Goal: Book appointment/travel/reservation

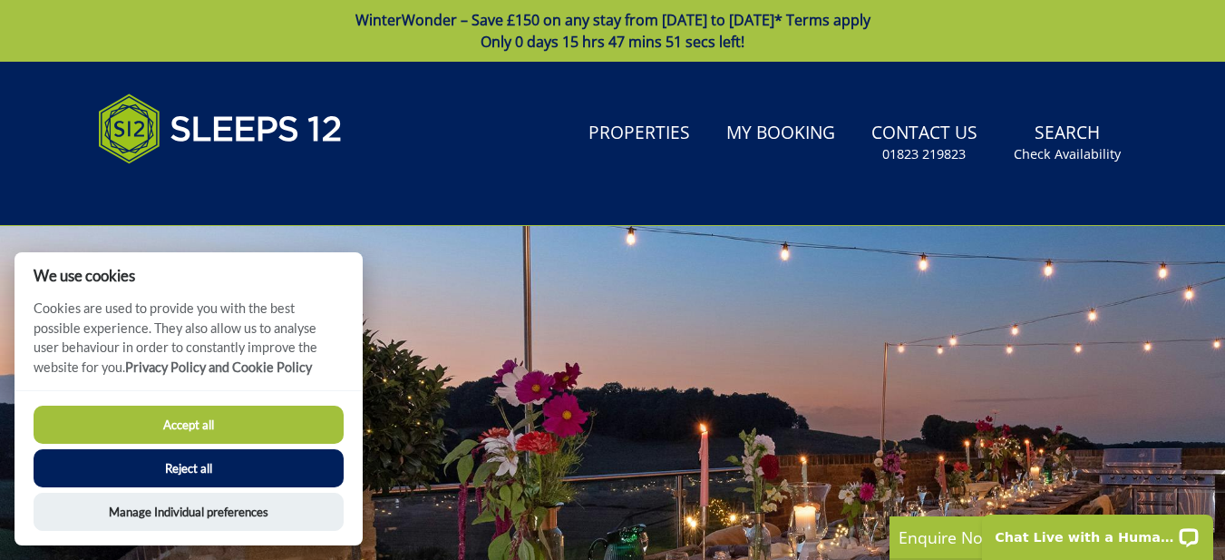
click at [298, 435] on button "Accept all" at bounding box center [189, 424] width 310 height 38
checkbox input "true"
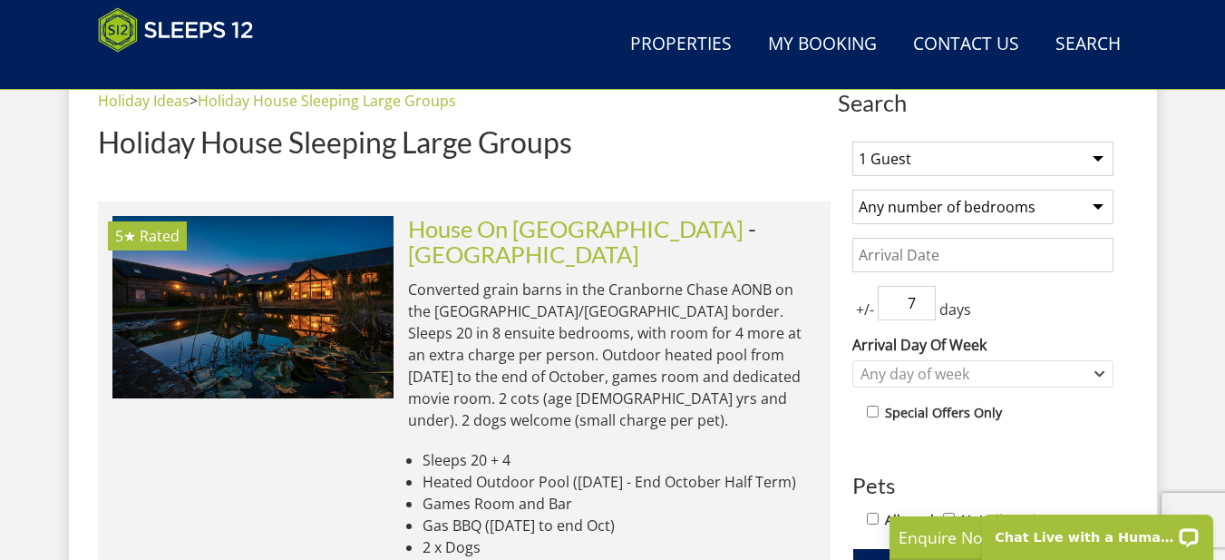
scroll to position [902, 0]
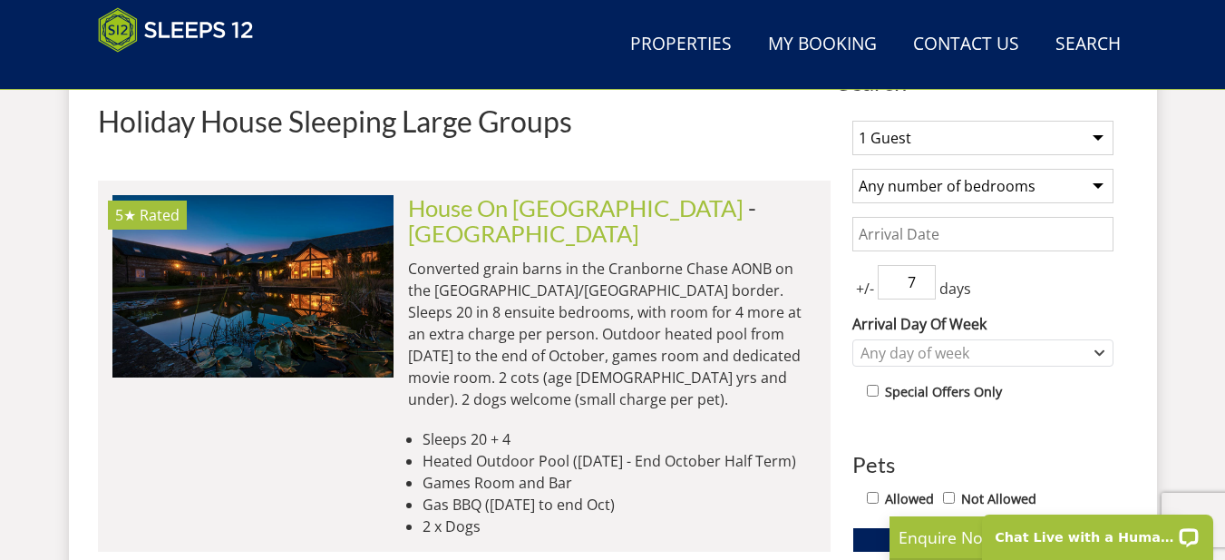
click at [1068, 152] on select "1 Guest 2 Guests 3 Guests 4 Guests 5 Guests 6 Guests 7 Guests 8 Guests 9 Guests…" at bounding box center [982, 138] width 261 height 34
click at [1096, 141] on select "1 Guest 2 Guests 3 Guests 4 Guests 5 Guests 6 Guests 7 Guests 8 Guests 9 Guests…" at bounding box center [982, 138] width 261 height 34
click at [1097, 189] on select "Any number of bedrooms 1 Bedroom 2 Bedrooms 3 Bedrooms 4 Bedrooms 5 Bedrooms 6 …" at bounding box center [982, 186] width 261 height 34
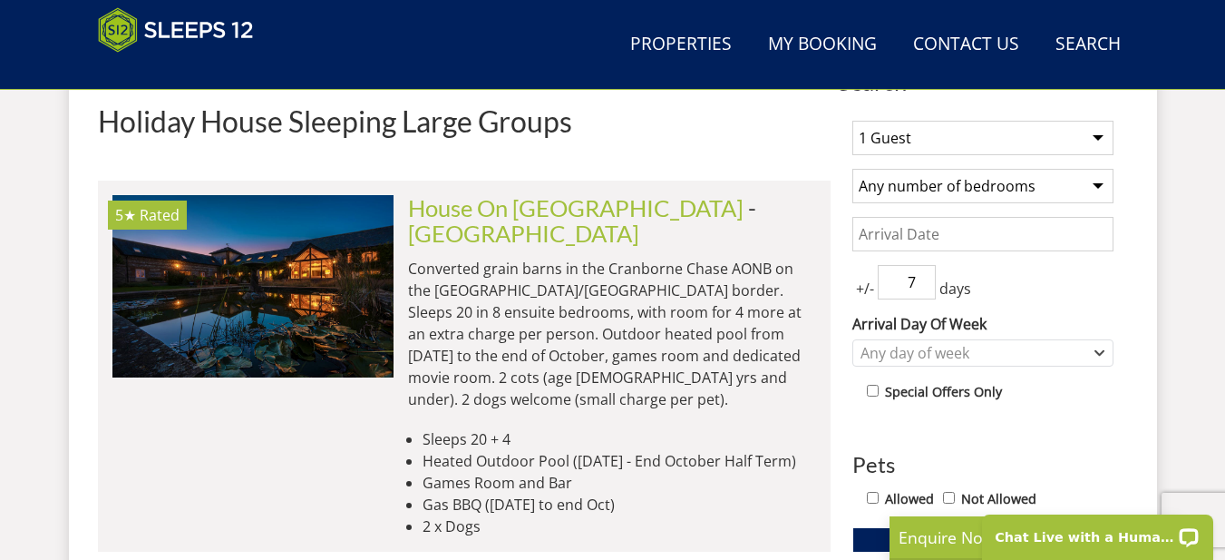
click at [852, 169] on select "Any number of bedrooms 1 Bedroom 2 Bedrooms 3 Bedrooms 4 Bedrooms 5 Bedrooms 6 …" at bounding box center [982, 186] width 261 height 34
click at [1073, 180] on select "Any number of bedrooms 1 Bedroom 2 Bedrooms 3 Bedrooms 4 Bedrooms 5 Bedrooms 6 …" at bounding box center [982, 186] width 261 height 34
select select "0"
click at [852, 169] on select "Any number of bedrooms 1 Bedroom 2 Bedrooms 3 Bedrooms 4 Bedrooms 5 Bedrooms 6 …" at bounding box center [982, 186] width 261 height 34
click at [1077, 134] on select "1 Guest 2 Guests 3 Guests 4 Guests 5 Guests 6 Guests 7 Guests 8 Guests 9 Guests…" at bounding box center [982, 138] width 261 height 34
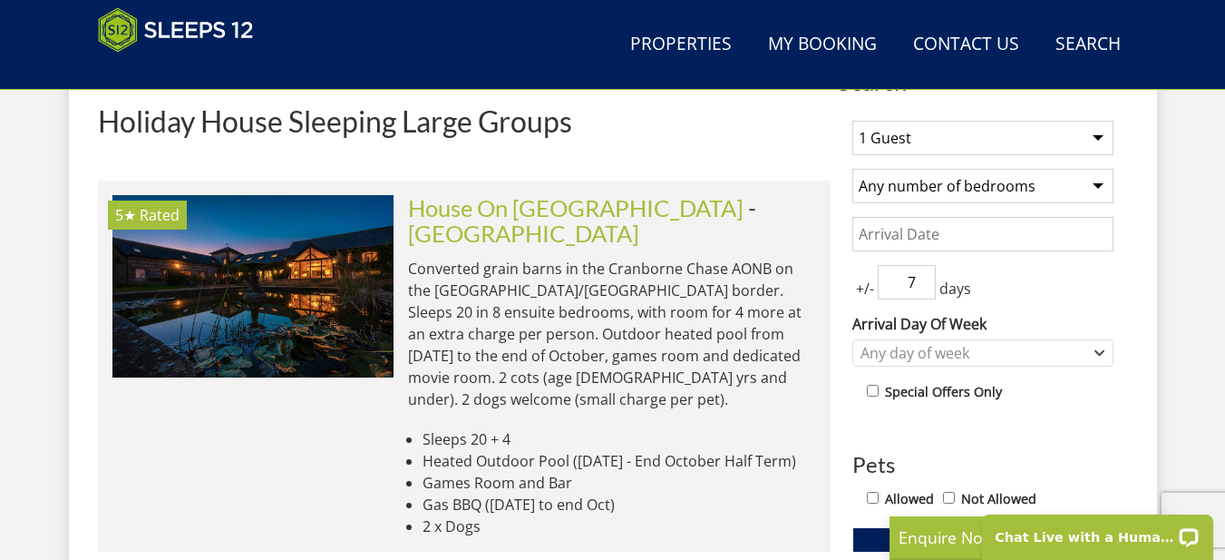
select select "18"
click at [852, 121] on select "1 Guest 2 Guests 3 Guests 4 Guests 5 Guests 6 Guests 7 Guests 8 Guests 9 Guests…" at bounding box center [982, 138] width 261 height 34
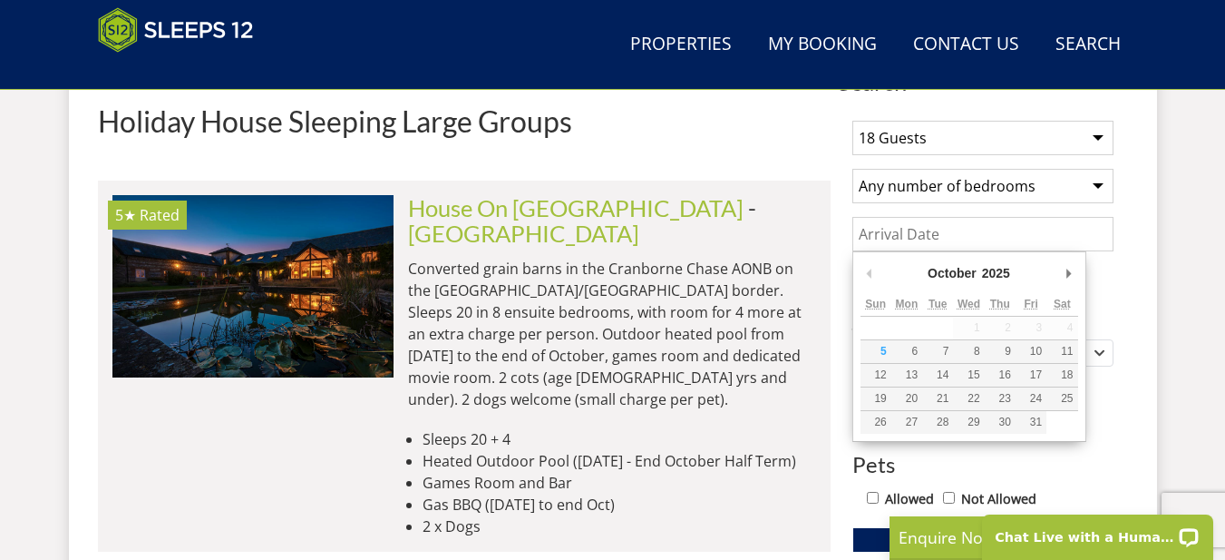
click at [1016, 231] on input "Date" at bounding box center [982, 234] width 261 height 34
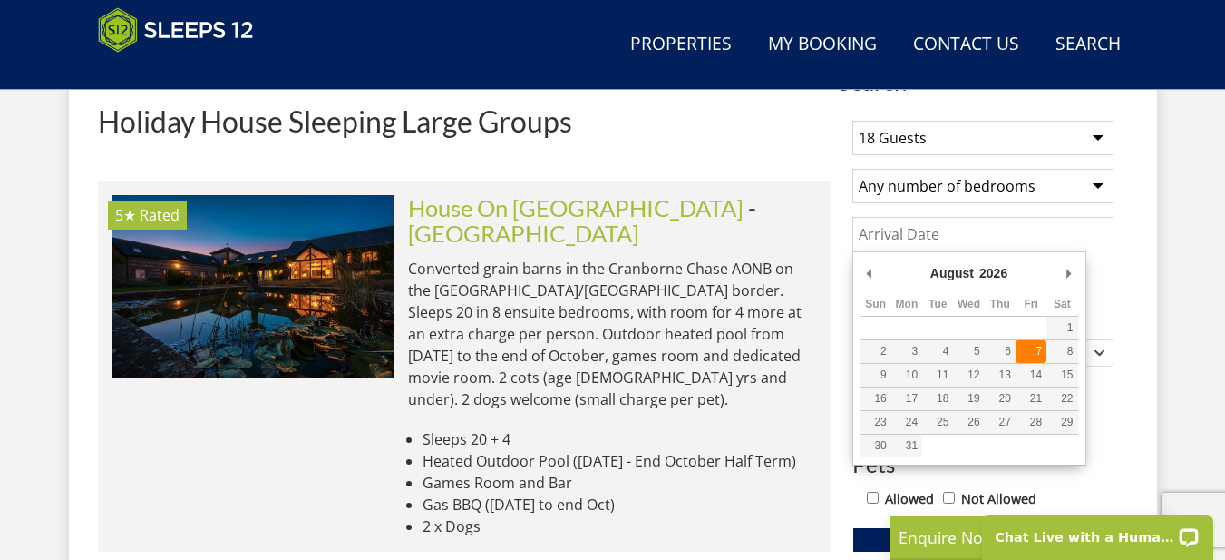
type input "07/08/2026"
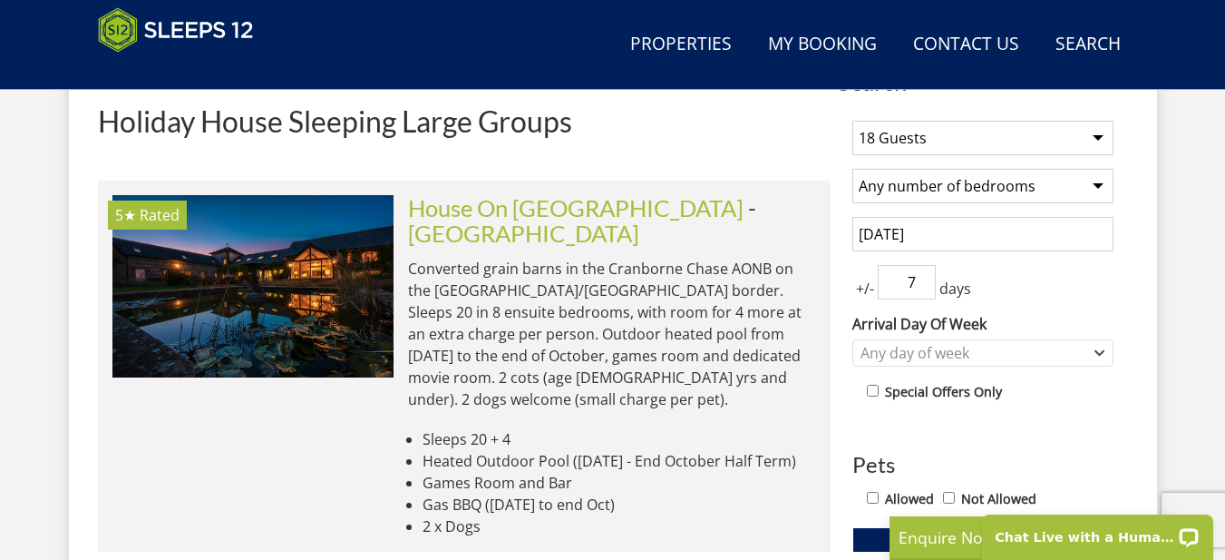
click at [913, 283] on input "7" at bounding box center [907, 282] width 58 height 34
click at [920, 278] on input "8" at bounding box center [907, 282] width 58 height 34
click at [920, 278] on input "9" at bounding box center [907, 282] width 58 height 34
click at [920, 278] on input "10" at bounding box center [907, 282] width 58 height 34
click at [920, 278] on input "11" at bounding box center [907, 282] width 58 height 34
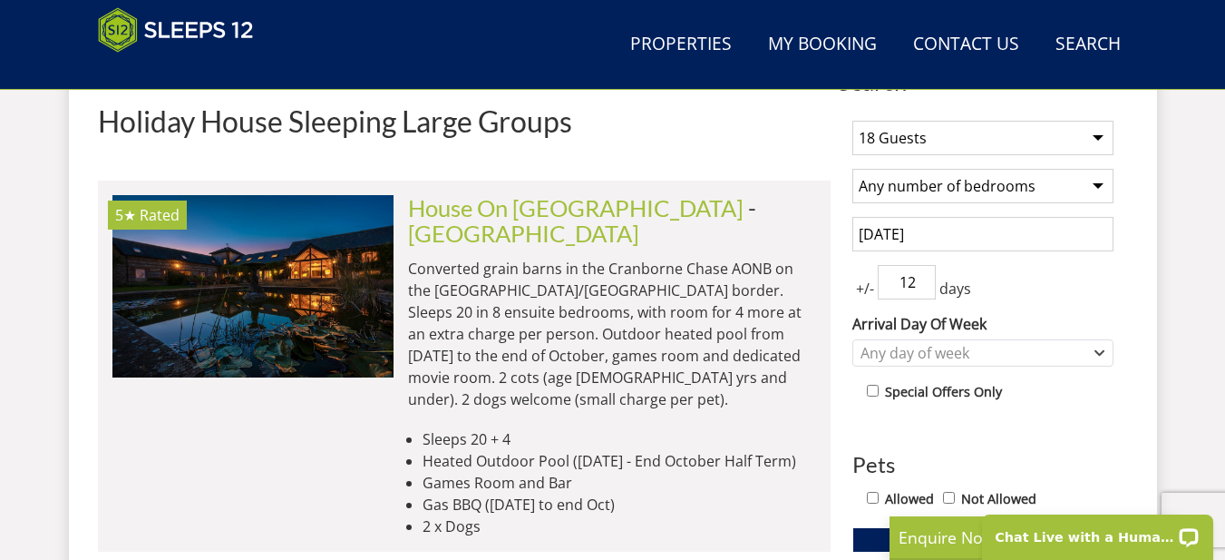
click at [920, 278] on input "12" at bounding box center [907, 282] width 58 height 34
click at [922, 291] on input "11" at bounding box center [907, 282] width 58 height 34
click at [922, 288] on input "10" at bounding box center [907, 282] width 58 height 34
click at [922, 288] on input "9" at bounding box center [907, 282] width 58 height 34
click at [922, 288] on input "8" at bounding box center [907, 282] width 58 height 34
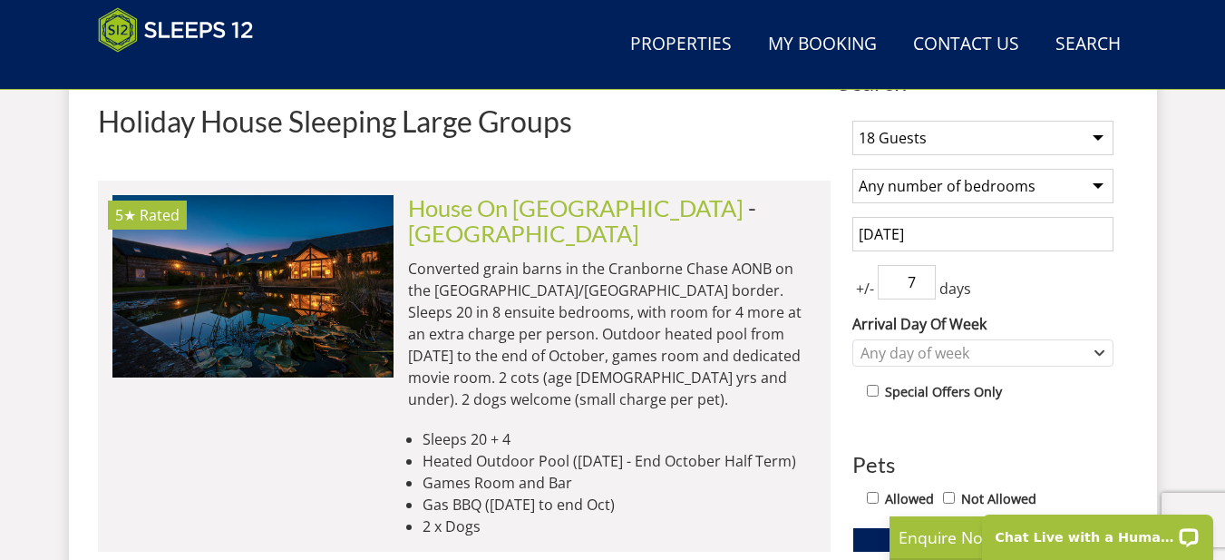
click at [922, 288] on input "7" at bounding box center [907, 282] width 58 height 34
click at [922, 288] on input "6" at bounding box center [907, 282] width 58 height 34
click at [922, 288] on input "5" at bounding box center [907, 282] width 58 height 34
click at [922, 288] on input "4" at bounding box center [907, 282] width 58 height 34
type input "3"
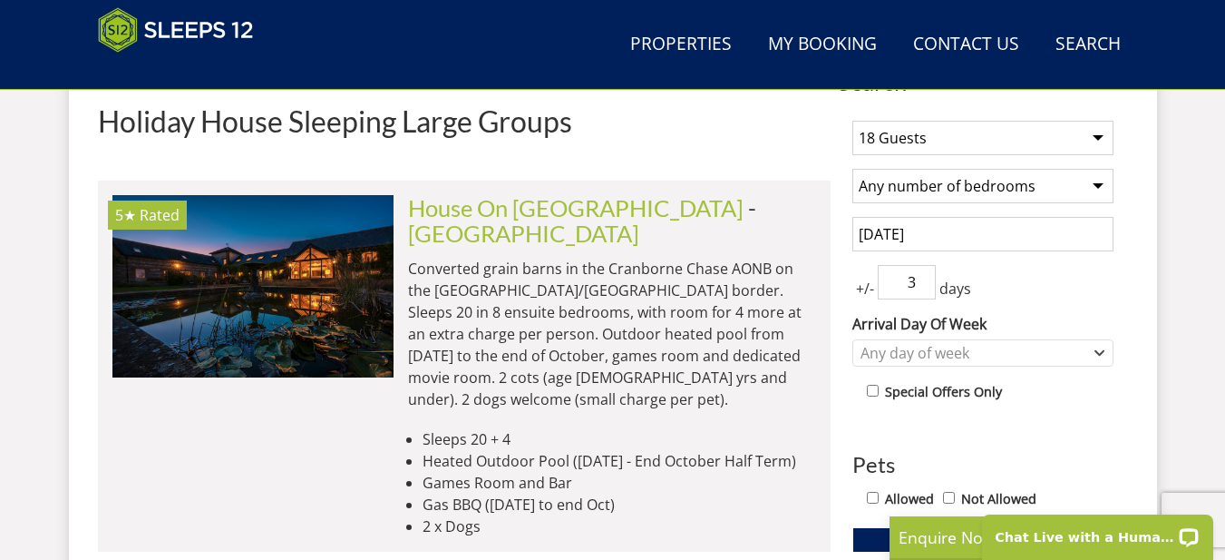
click at [922, 288] on input "3" at bounding box center [907, 282] width 58 height 34
click at [1076, 358] on div "Any day of week" at bounding box center [973, 353] width 235 height 20
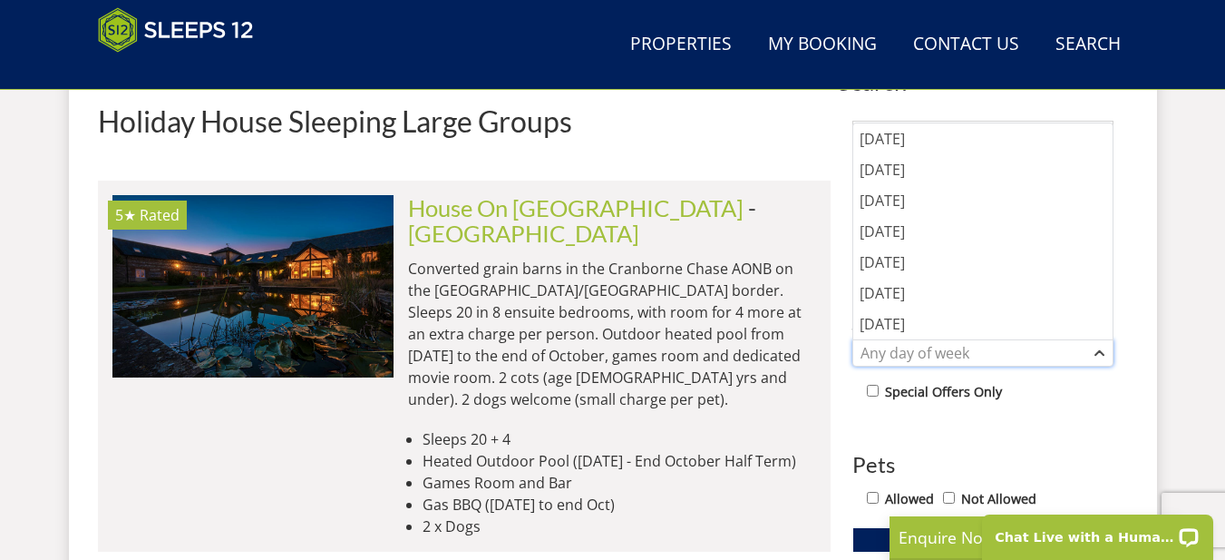
click at [1076, 358] on div "Any day of week" at bounding box center [973, 353] width 235 height 20
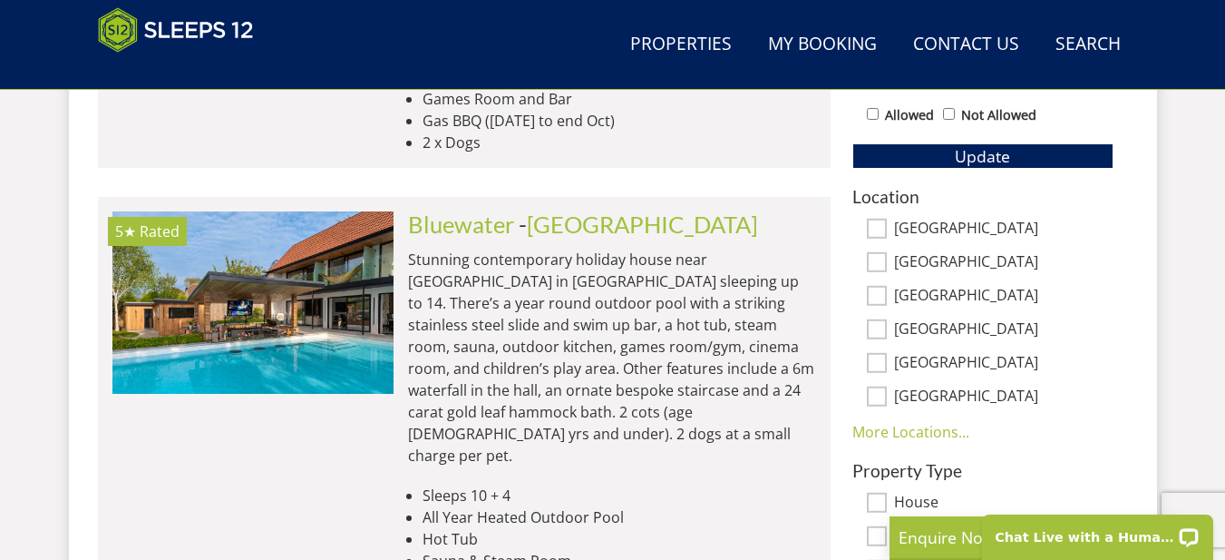
scroll to position [1130, 0]
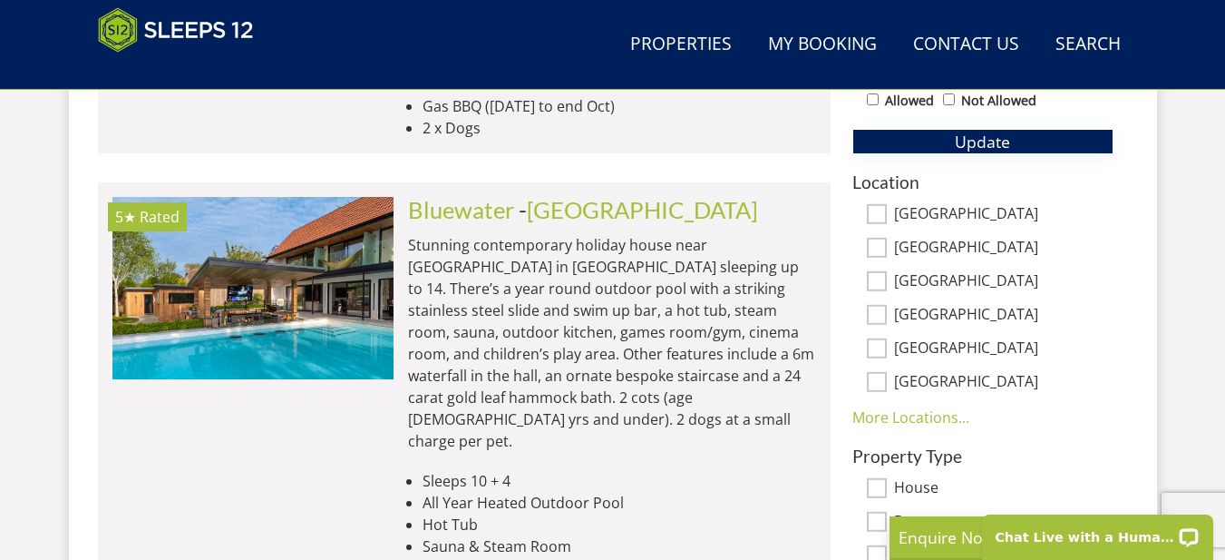
click at [1068, 138] on button "Update" at bounding box center [982, 141] width 261 height 25
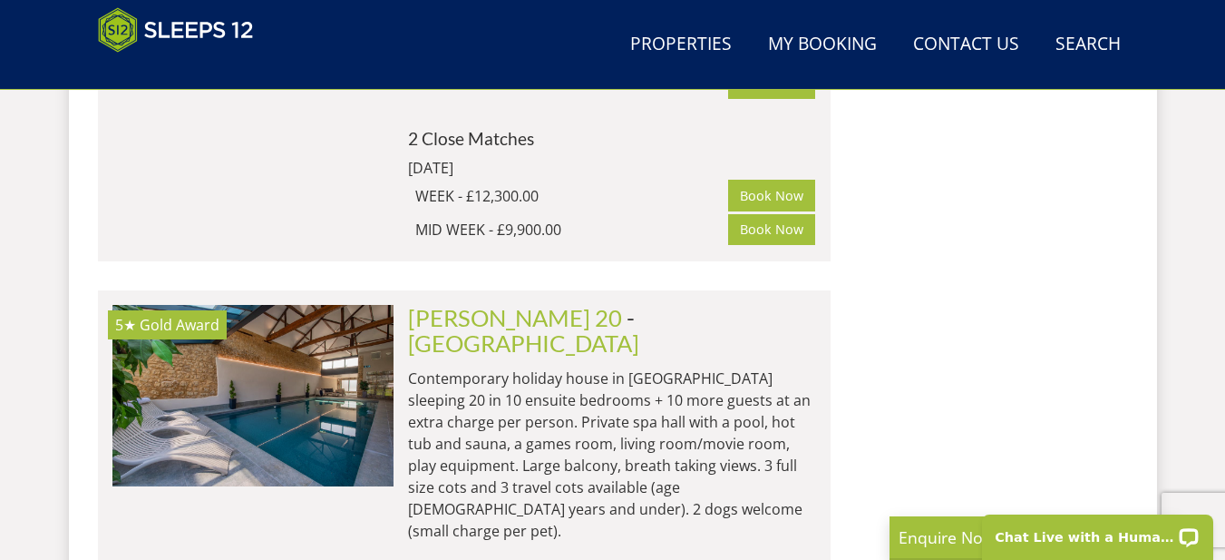
scroll to position [7147, 0]
